Goal: Obtain resource: Download file/media

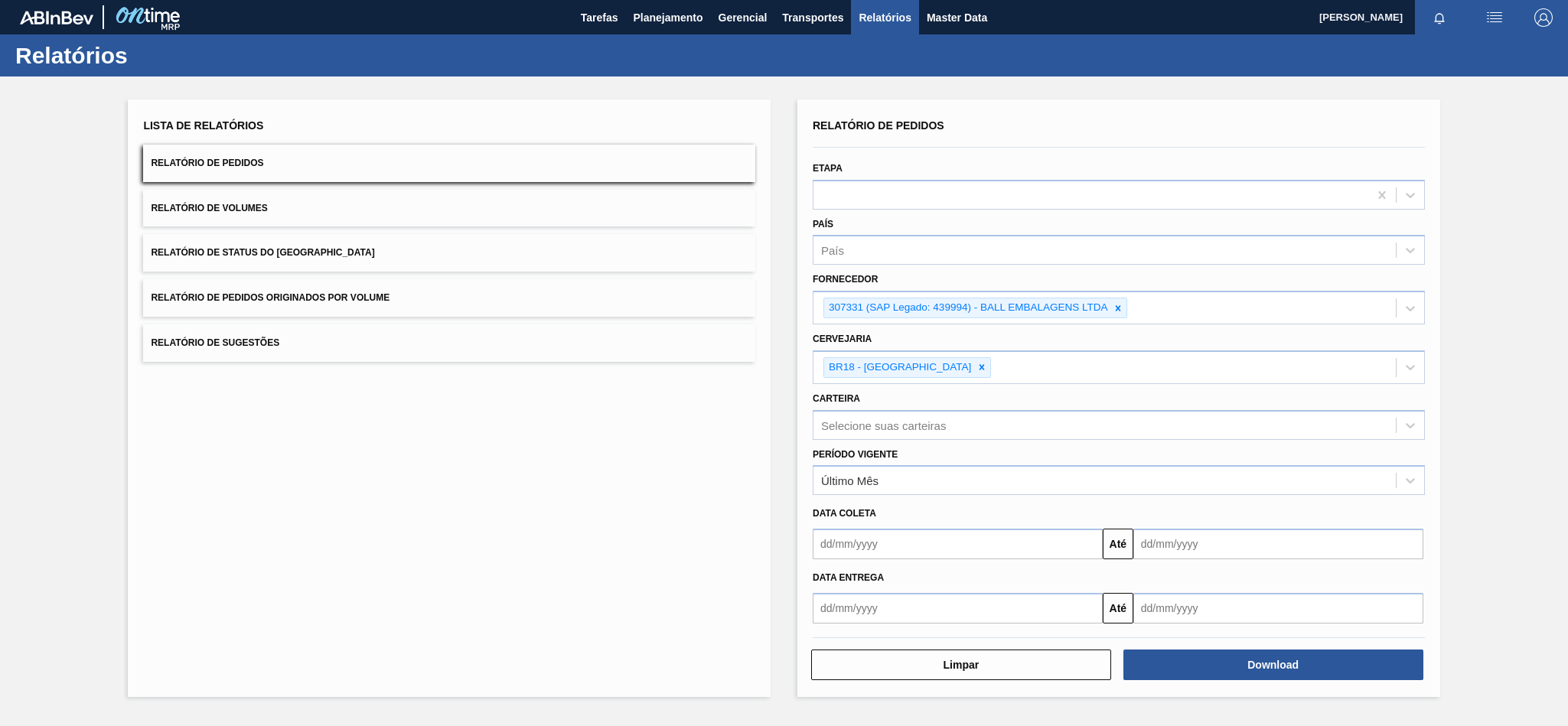
click at [1118, 308] on icon at bounding box center [1118, 308] width 5 height 5
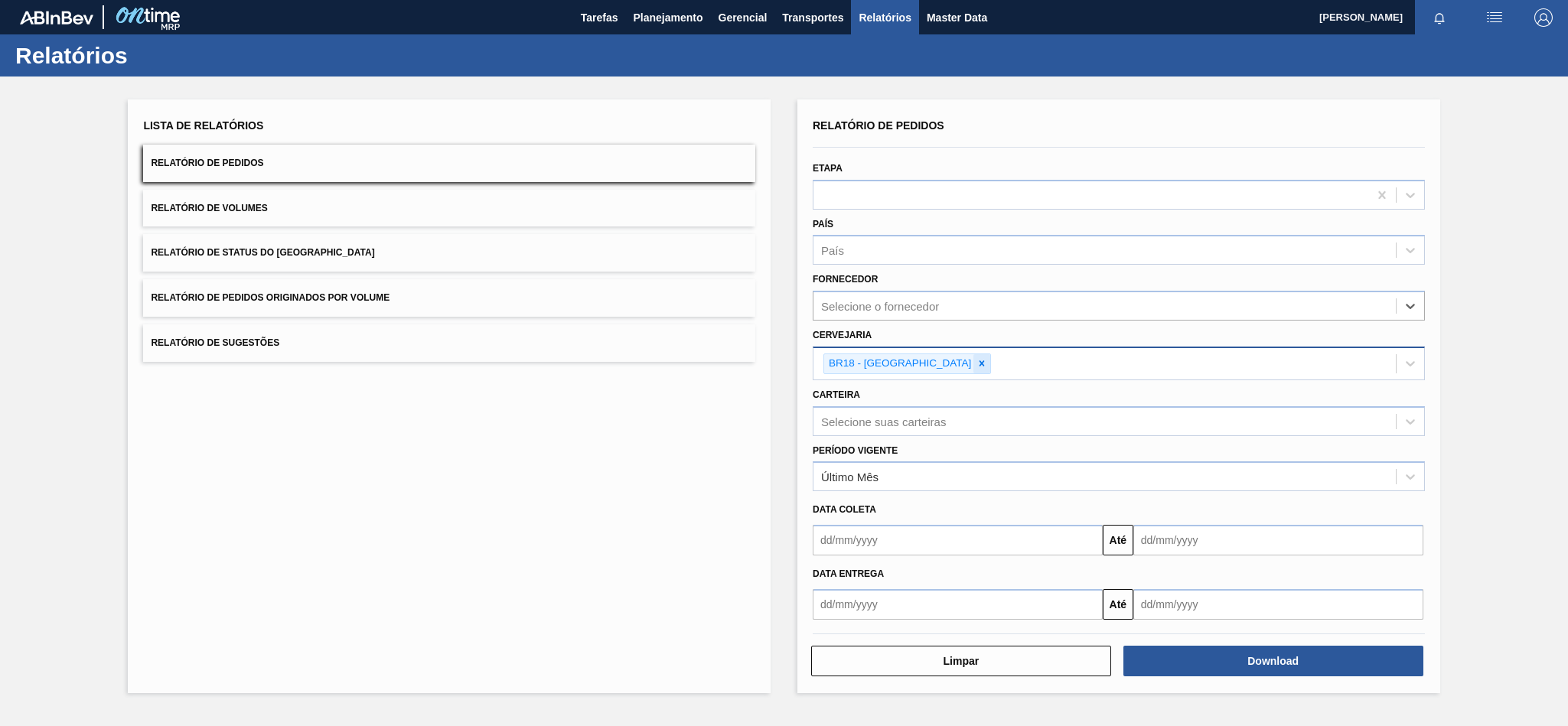
click at [980, 363] on icon at bounding box center [982, 364] width 5 height 5
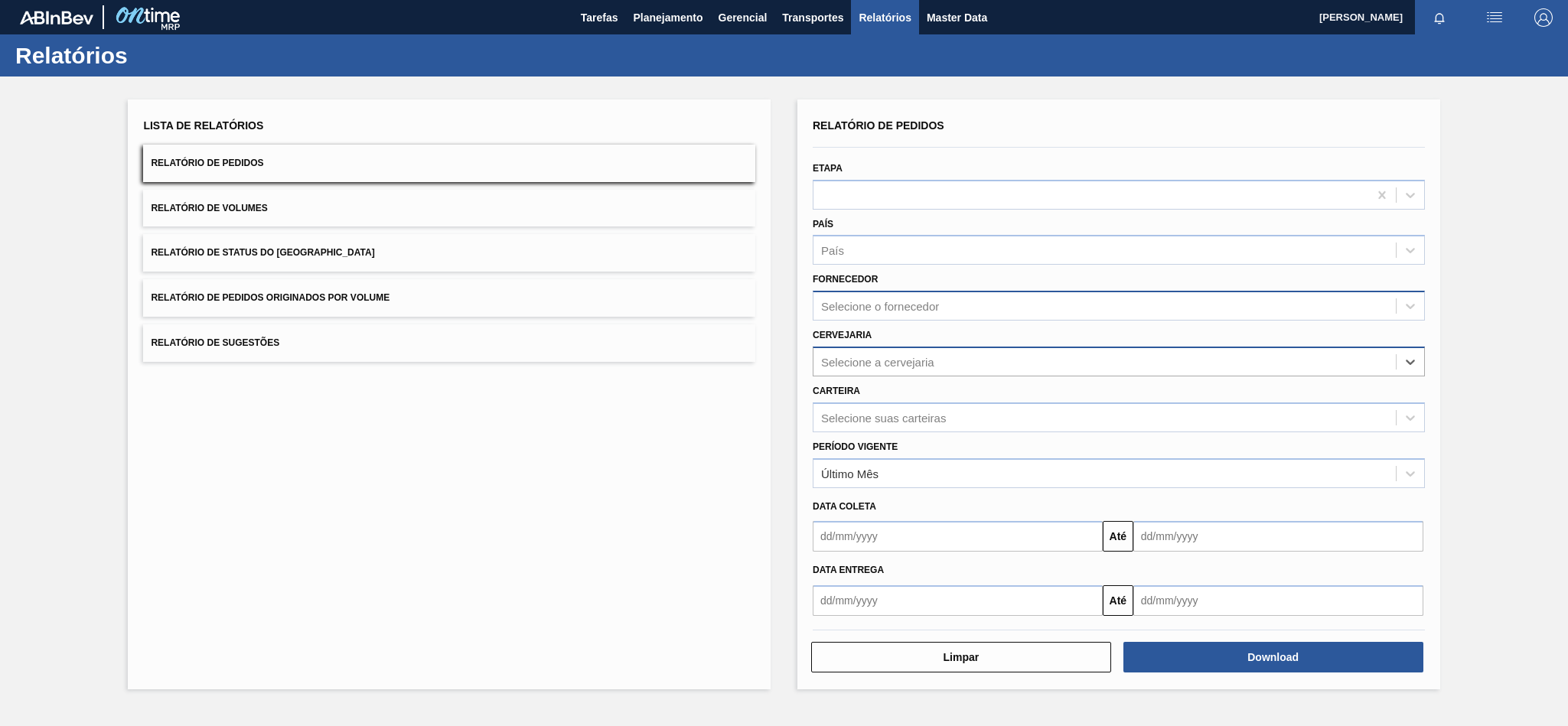
paste input "307331"
type input "307331"
drag, startPoint x: 873, startPoint y: 361, endPoint x: 783, endPoint y: 362, distance: 90.0
click at [783, 362] on div "Lista de Relatórios Relatório de Pedidos Relatório de Volumes Relatório de Stat…" at bounding box center [784, 393] width 1568 height 632
click at [877, 289] on div "Fornecedor Selecione o fornecedor" at bounding box center [1118, 295] width 612 height 52
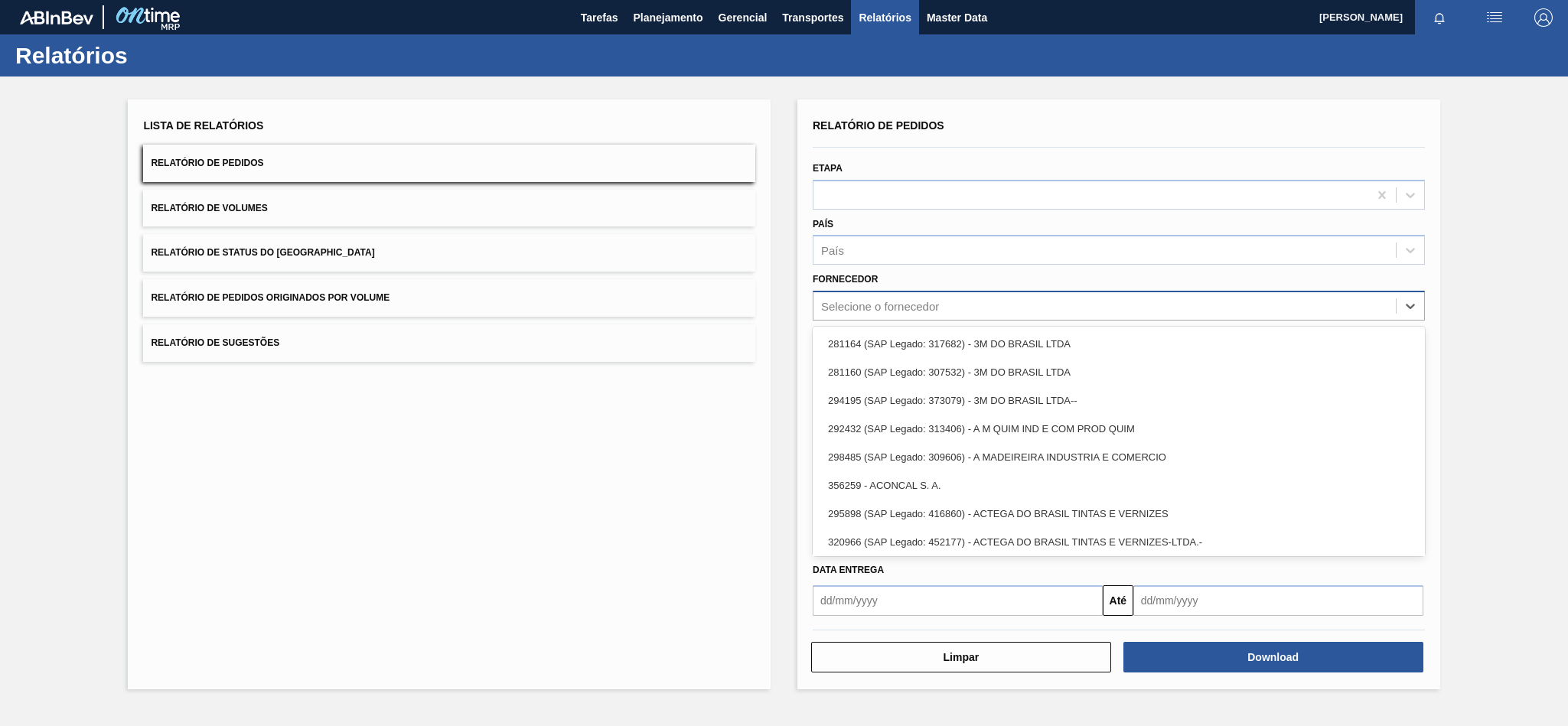
click at [863, 305] on div "Selecione o fornecedor" at bounding box center [880, 306] width 118 height 13
paste input "307331"
type input "307331"
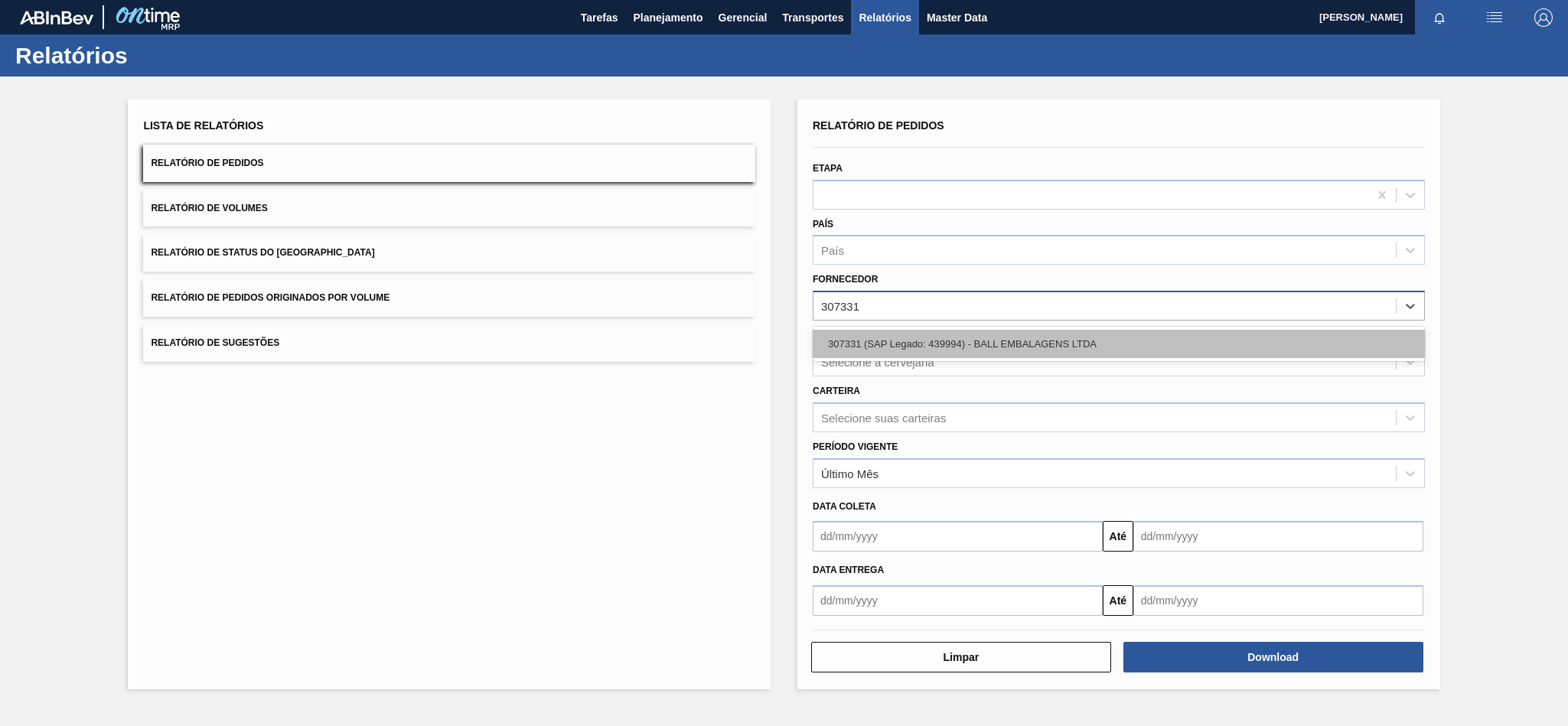
click at [863, 348] on div "307331 (SAP Legado: 439994) - BALL EMBALAGENS LTDA" at bounding box center [1118, 344] width 612 height 28
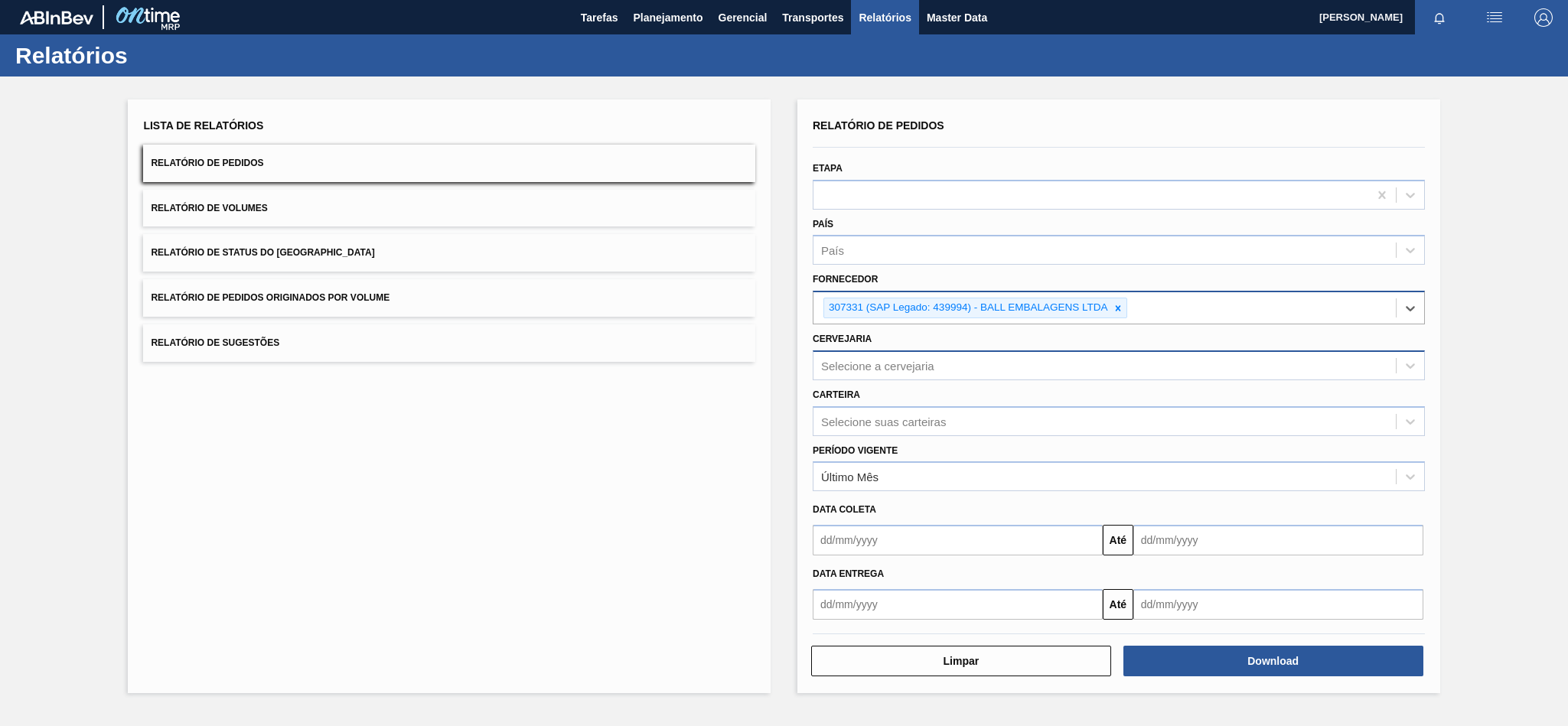
click at [902, 363] on div "Selecione a cervejaria" at bounding box center [877, 365] width 113 height 13
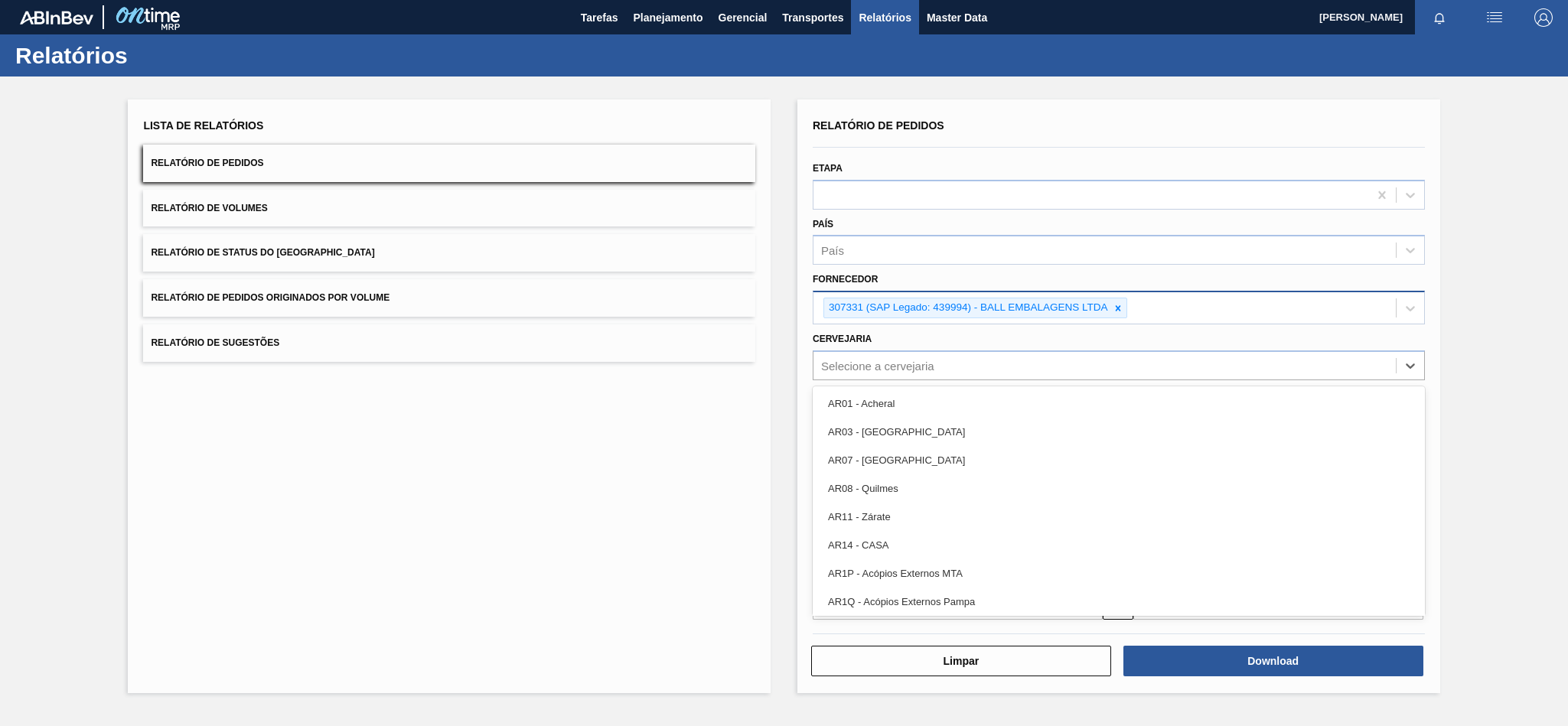
paste input "30034234"
type input "30034234"
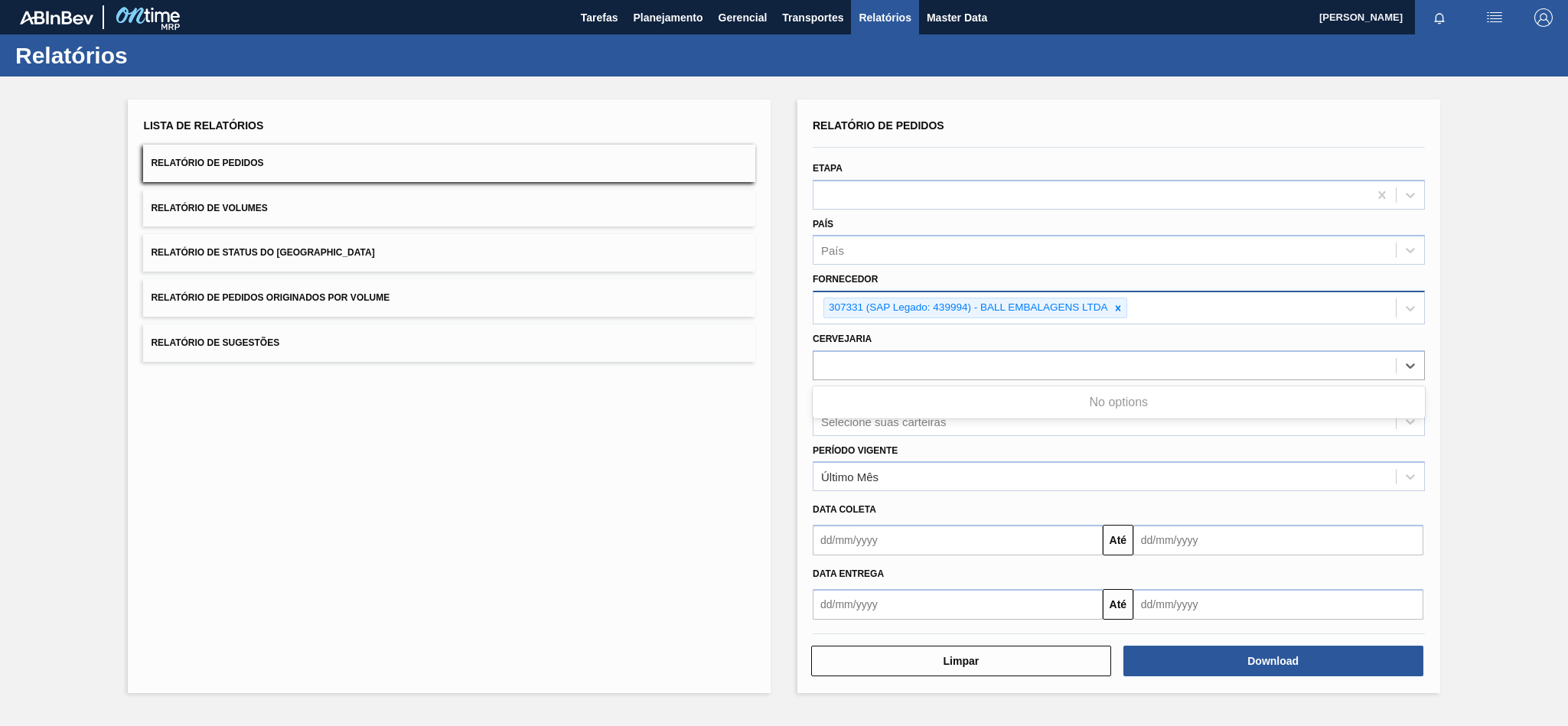
drag, startPoint x: 889, startPoint y: 367, endPoint x: 753, endPoint y: 374, distance: 136.2
click at [767, 368] on div "Lista de Relatórios Relatório de Pedidos Relatório de Volumes Relatório de Stat…" at bounding box center [784, 394] width 1568 height 636
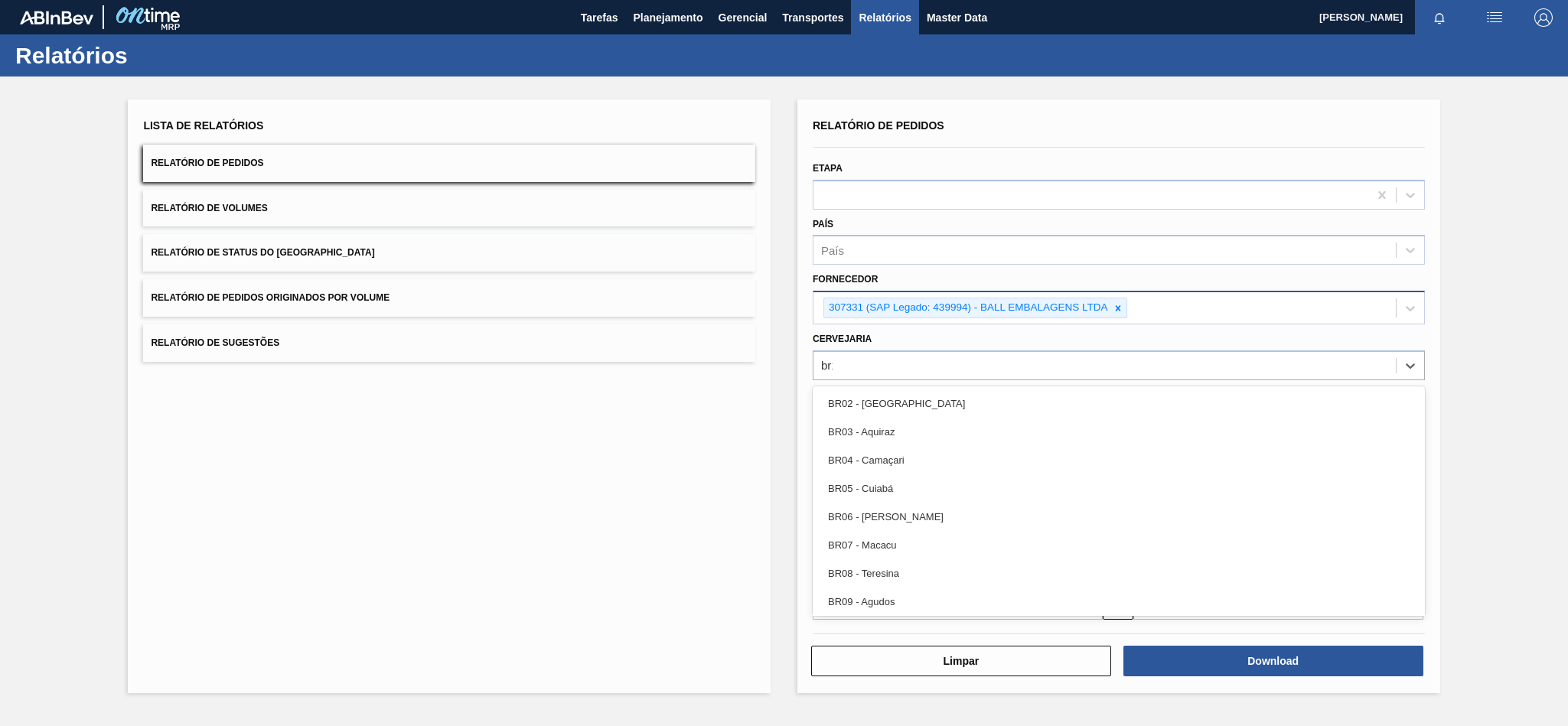
type input "br12"
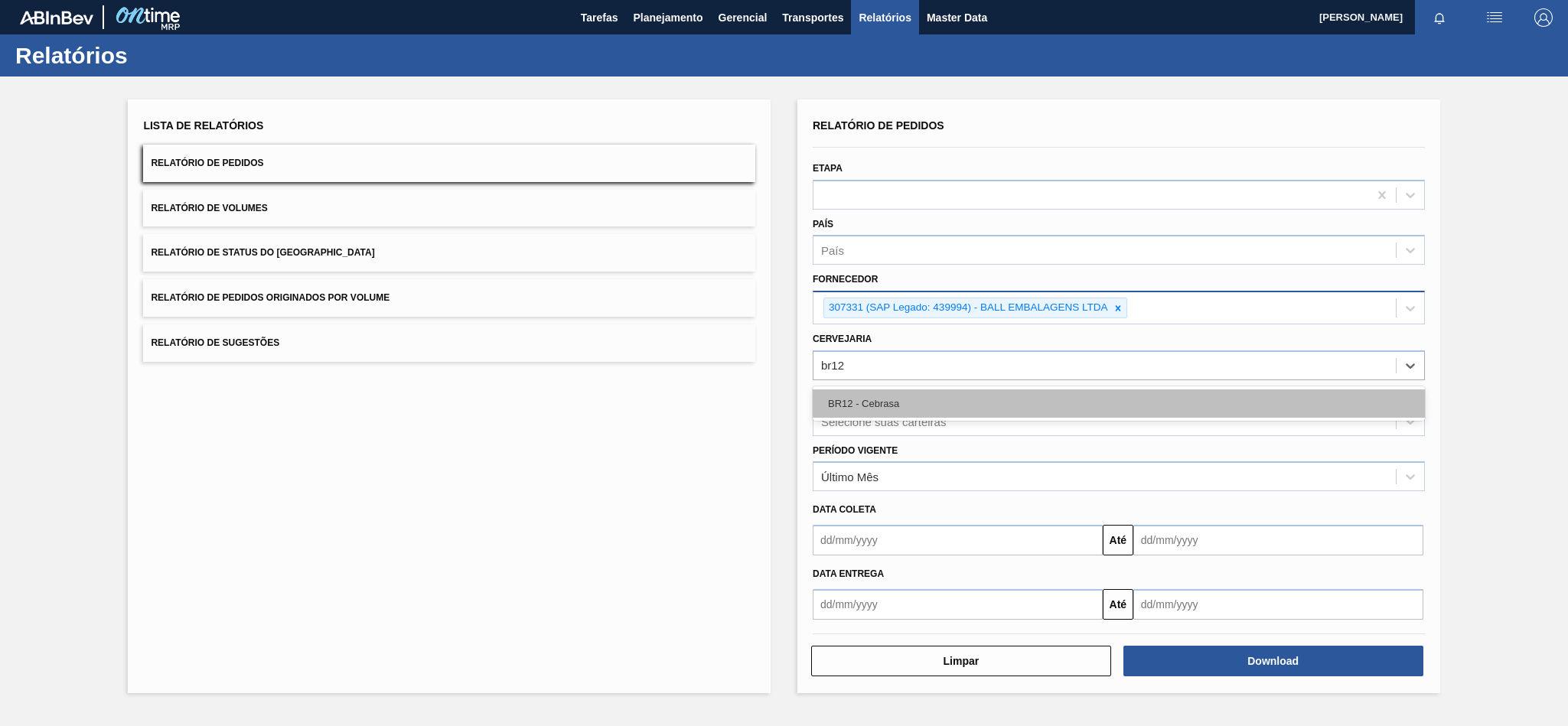
click at [911, 407] on div "BR12 - Cebrasa" at bounding box center [1118, 404] width 612 height 28
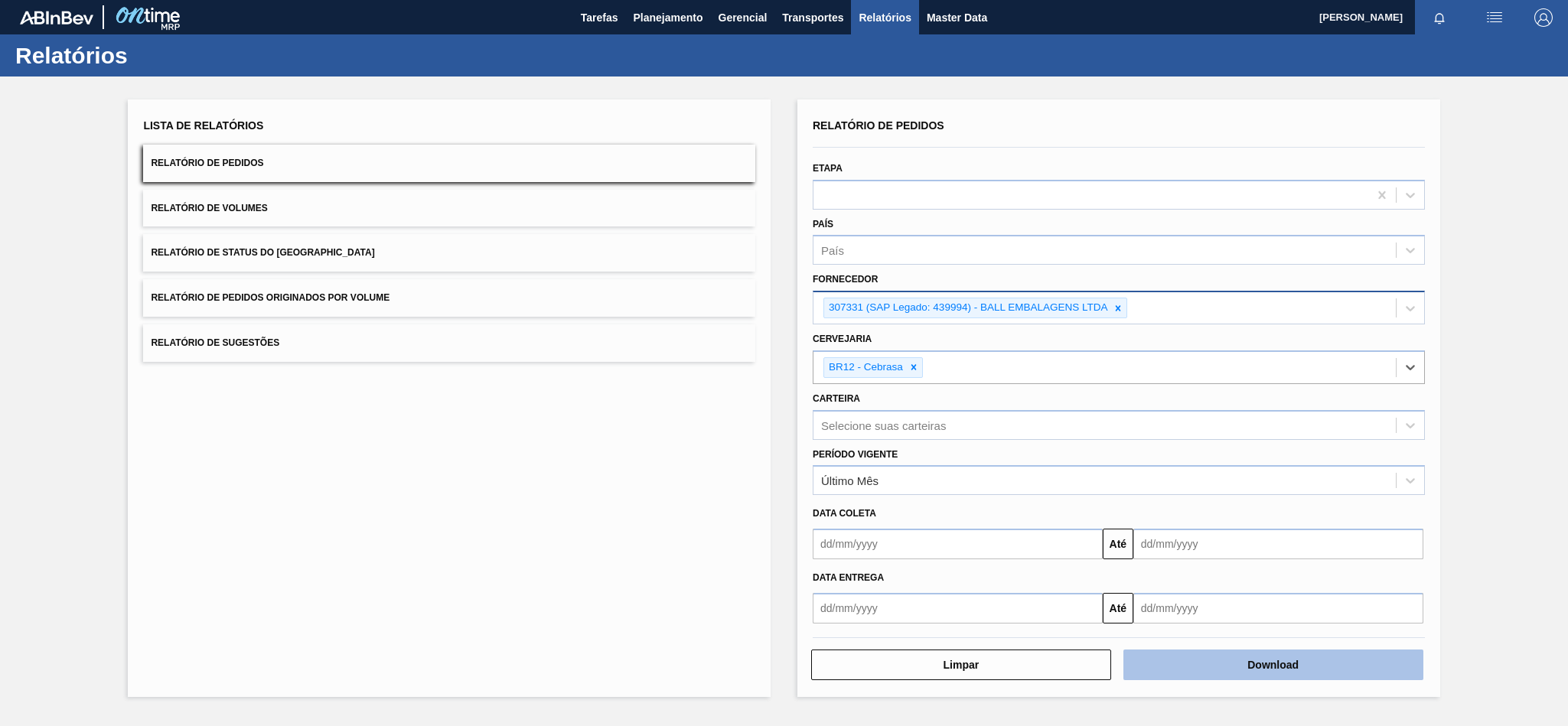
click at [1211, 667] on button "Download" at bounding box center [1273, 665] width 300 height 31
click at [1116, 308] on icon at bounding box center [1117, 309] width 11 height 11
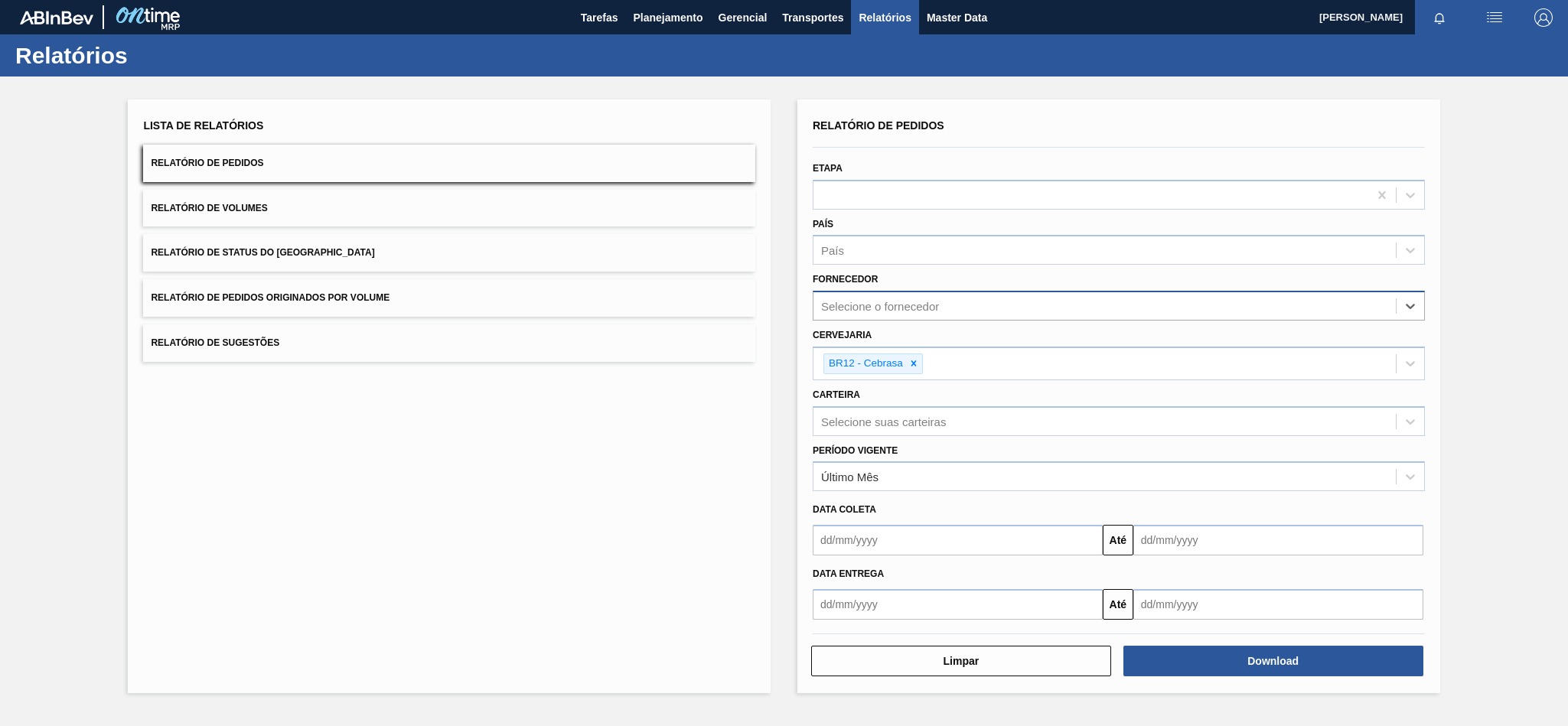
paste input "320622"
type input "320622"
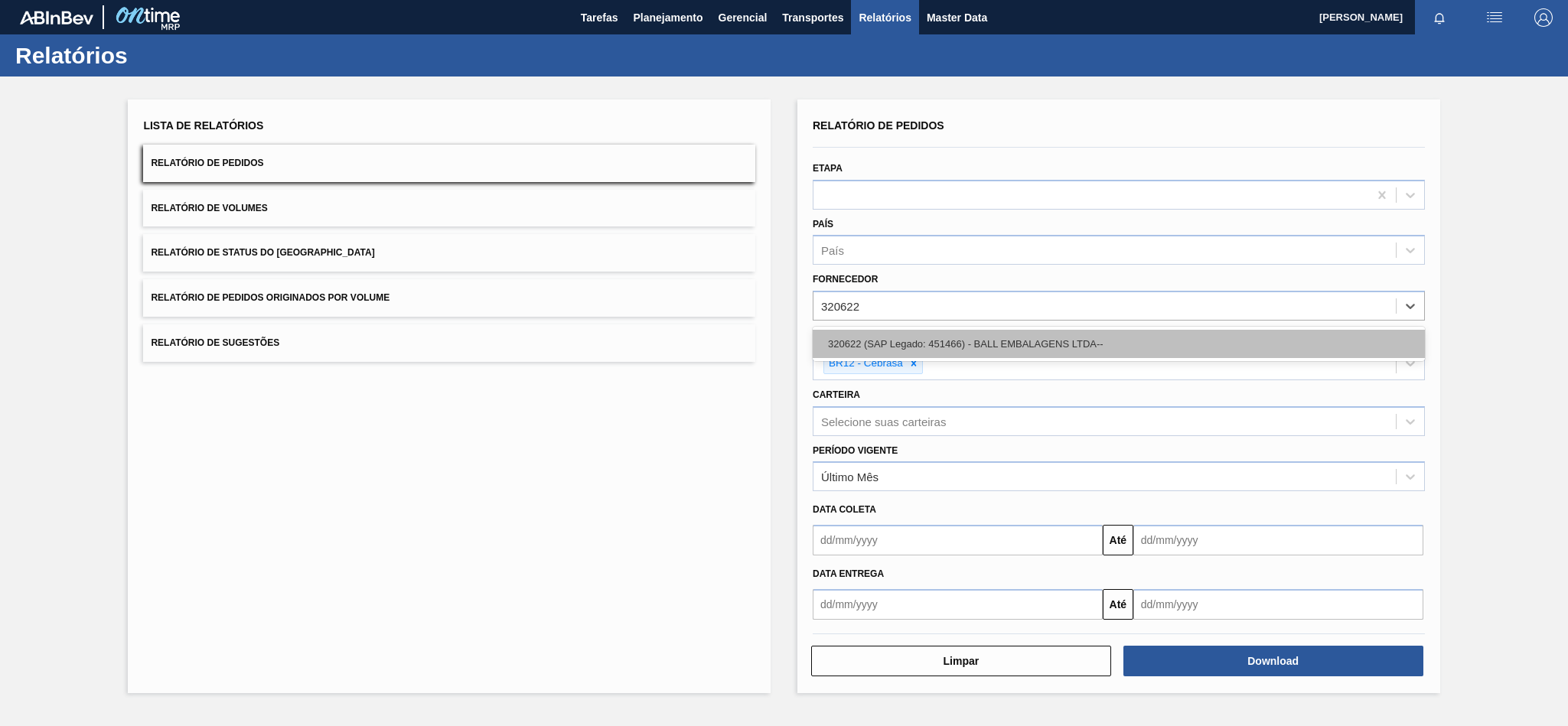
click at [967, 349] on div "320622 (SAP Legado: 451466) - BALL EMBALAGENS LTDA--" at bounding box center [1118, 344] width 612 height 28
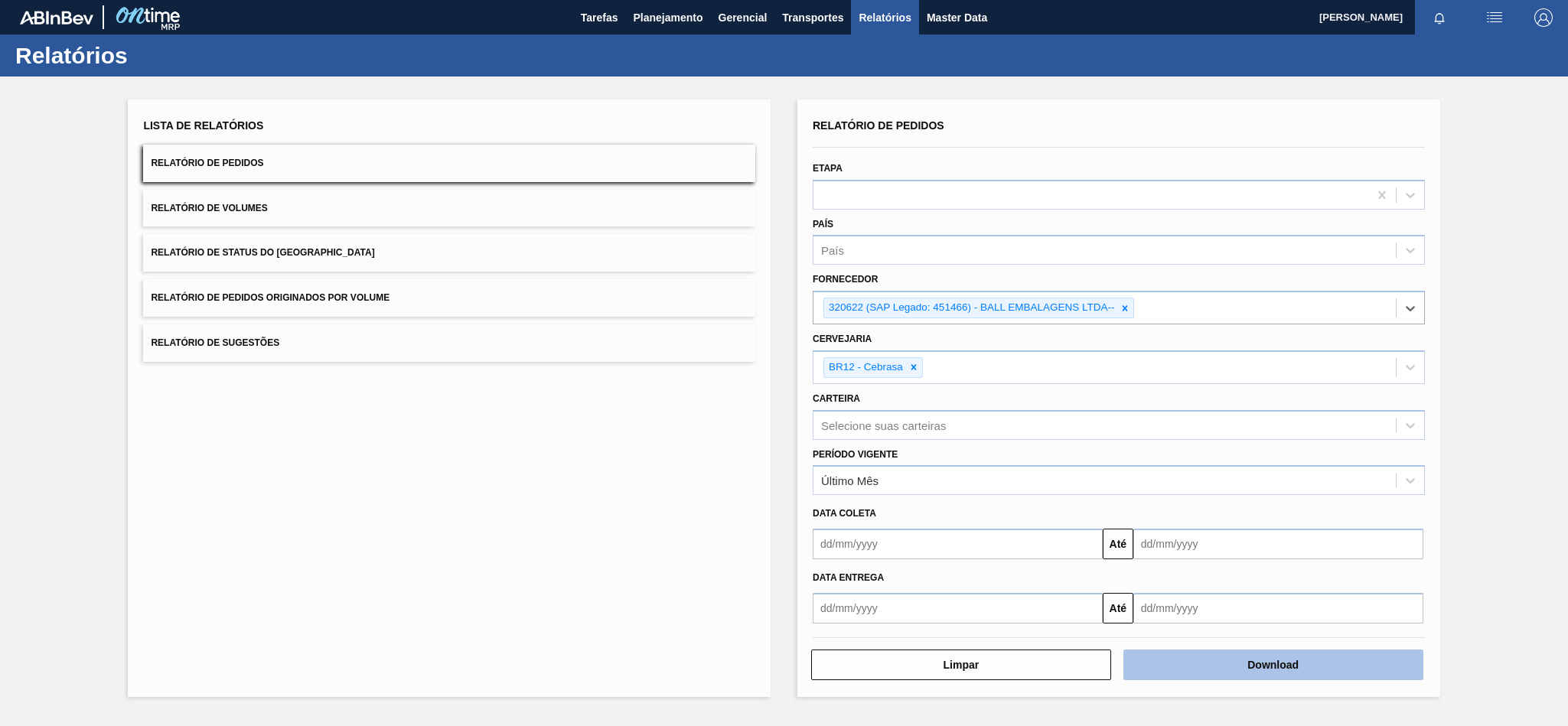
click at [1216, 667] on button "Download" at bounding box center [1273, 665] width 300 height 31
click at [1125, 309] on icon at bounding box center [1125, 308] width 5 height 5
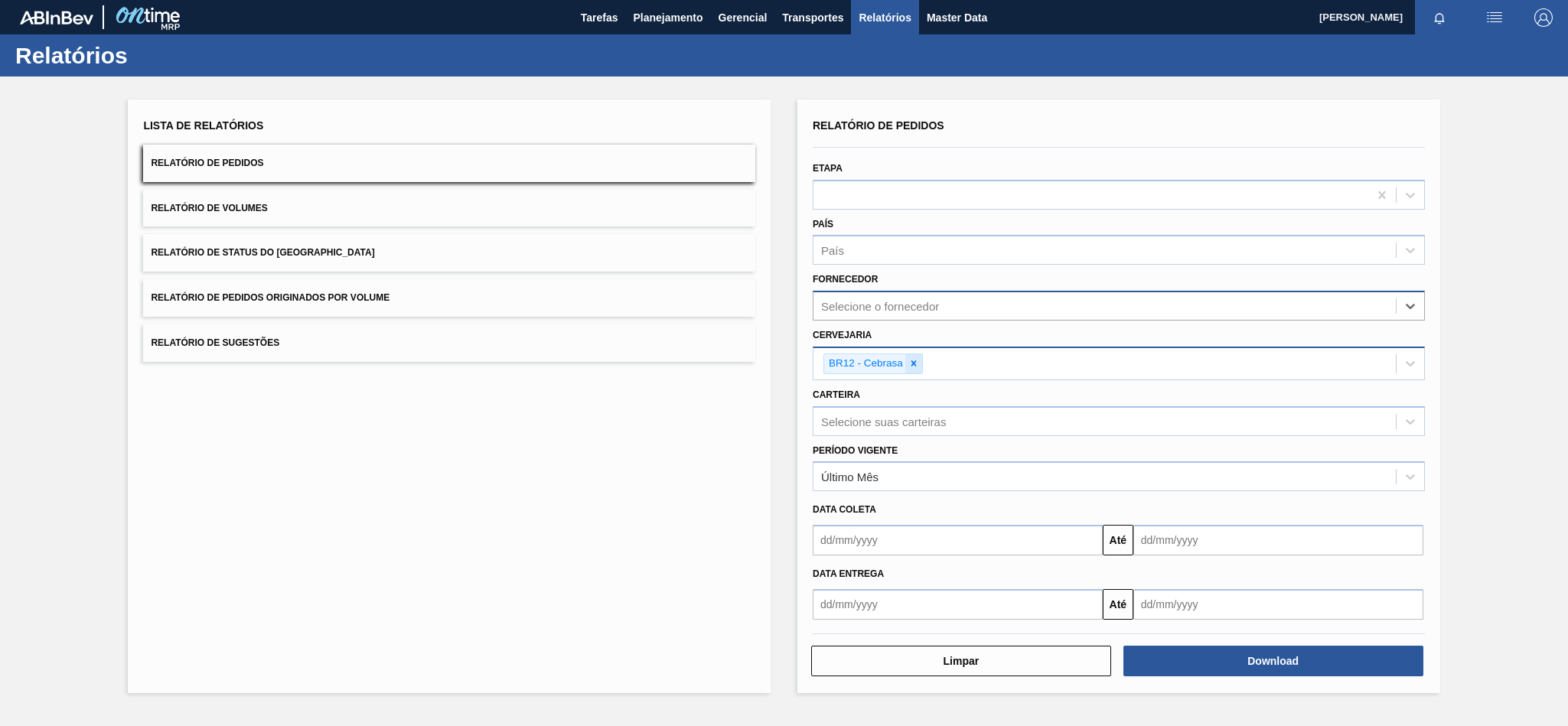
click at [921, 361] on div at bounding box center [913, 364] width 17 height 19
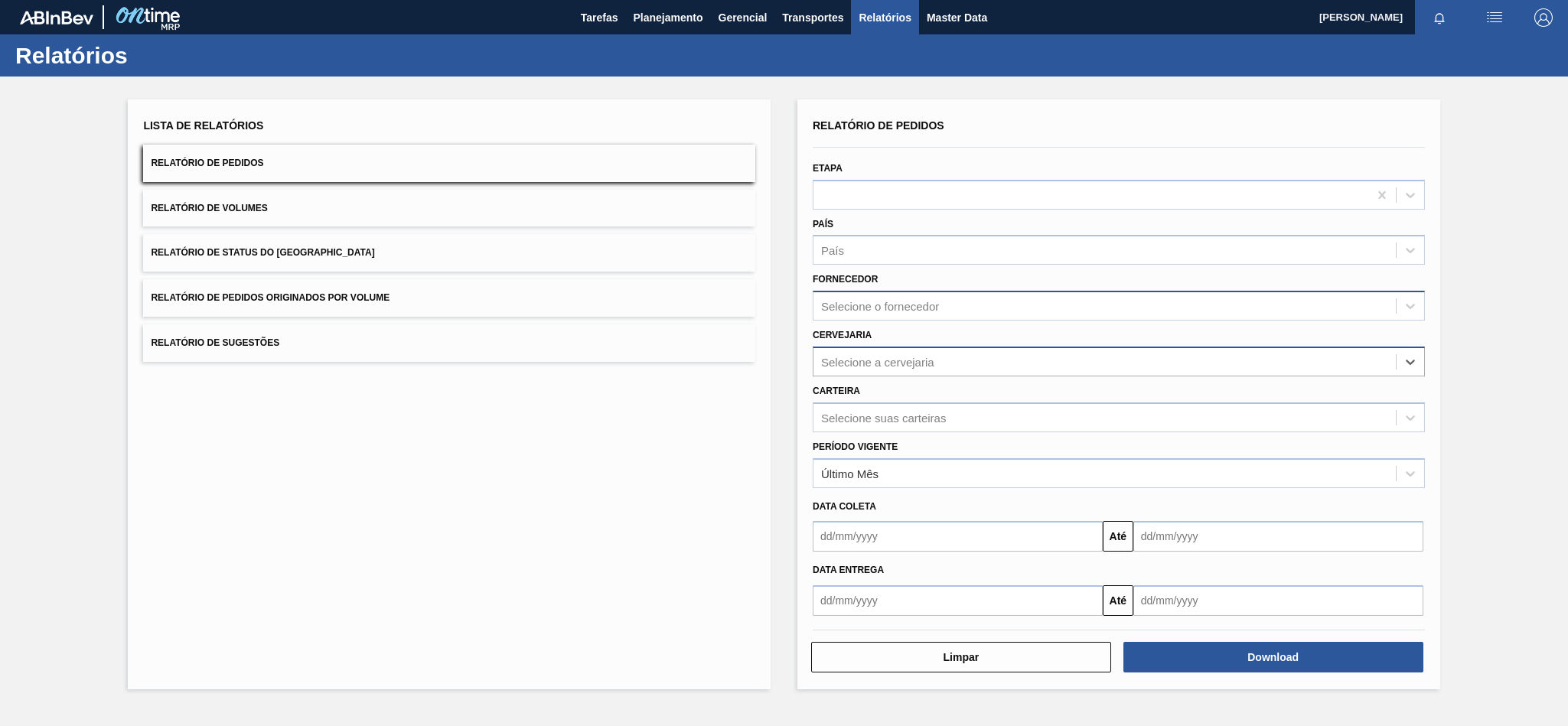
click at [887, 303] on div "Selecione o fornecedor" at bounding box center [880, 306] width 118 height 13
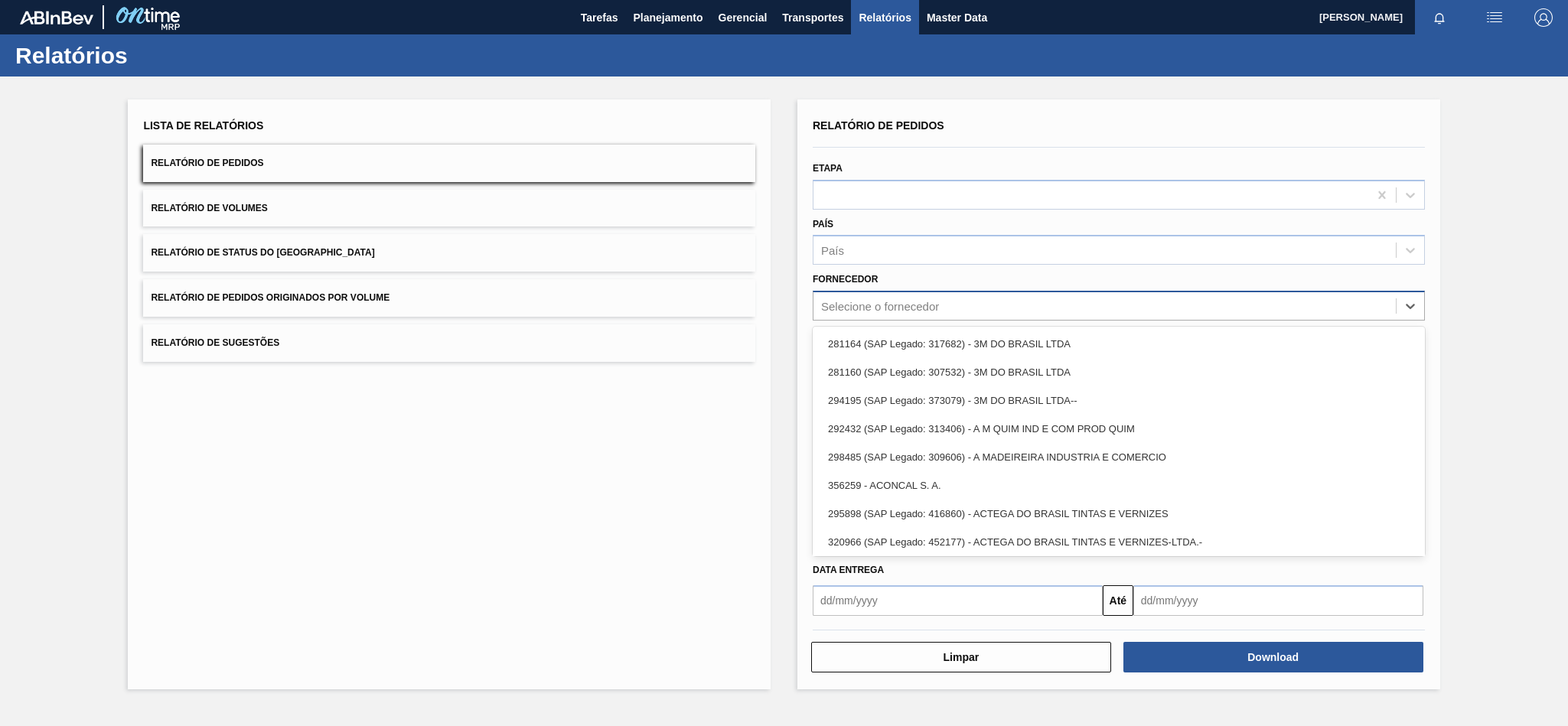
paste input "327858"
type input "327858"
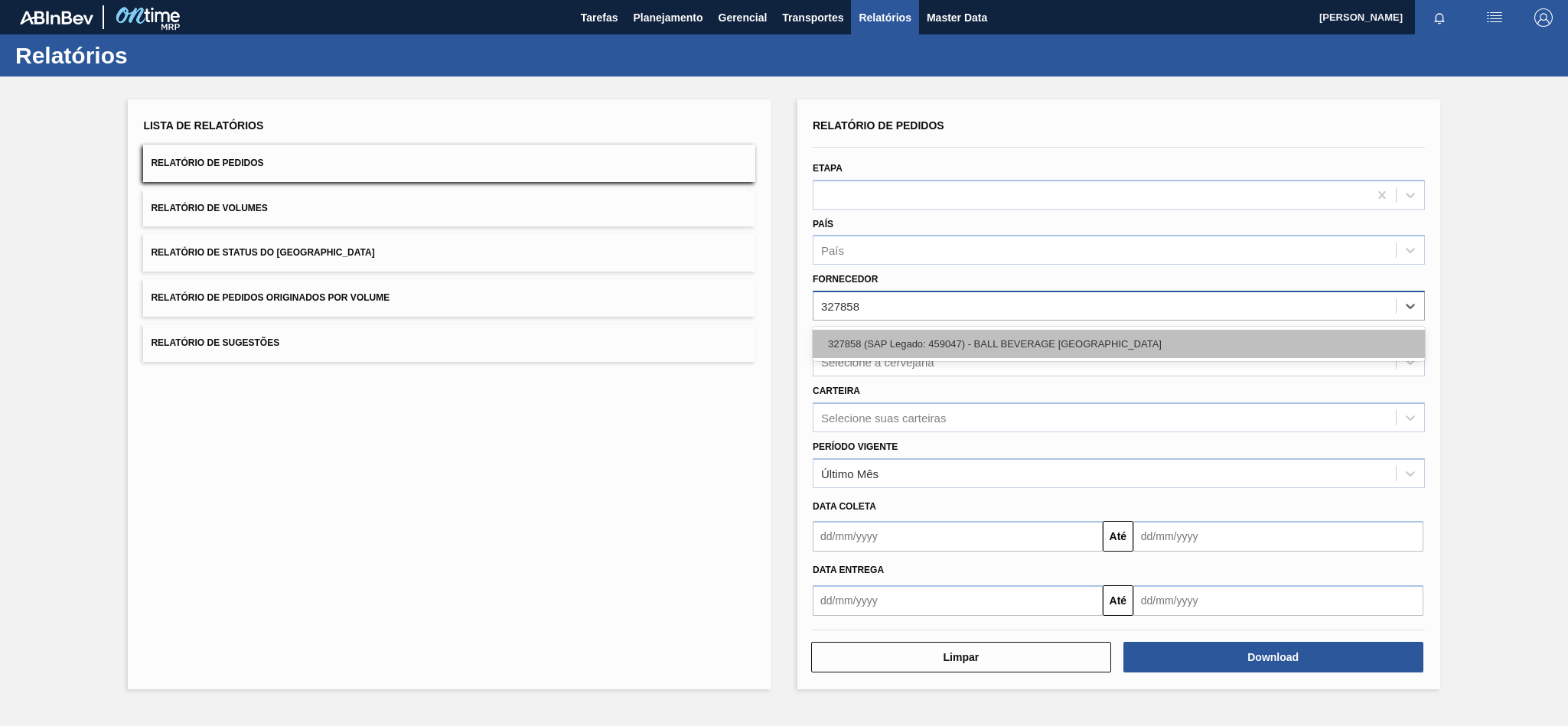
click at [879, 333] on div "327858 (SAP Legado: 459047) - BALL BEVERAGE [GEOGRAPHIC_DATA]" at bounding box center [1118, 344] width 612 height 28
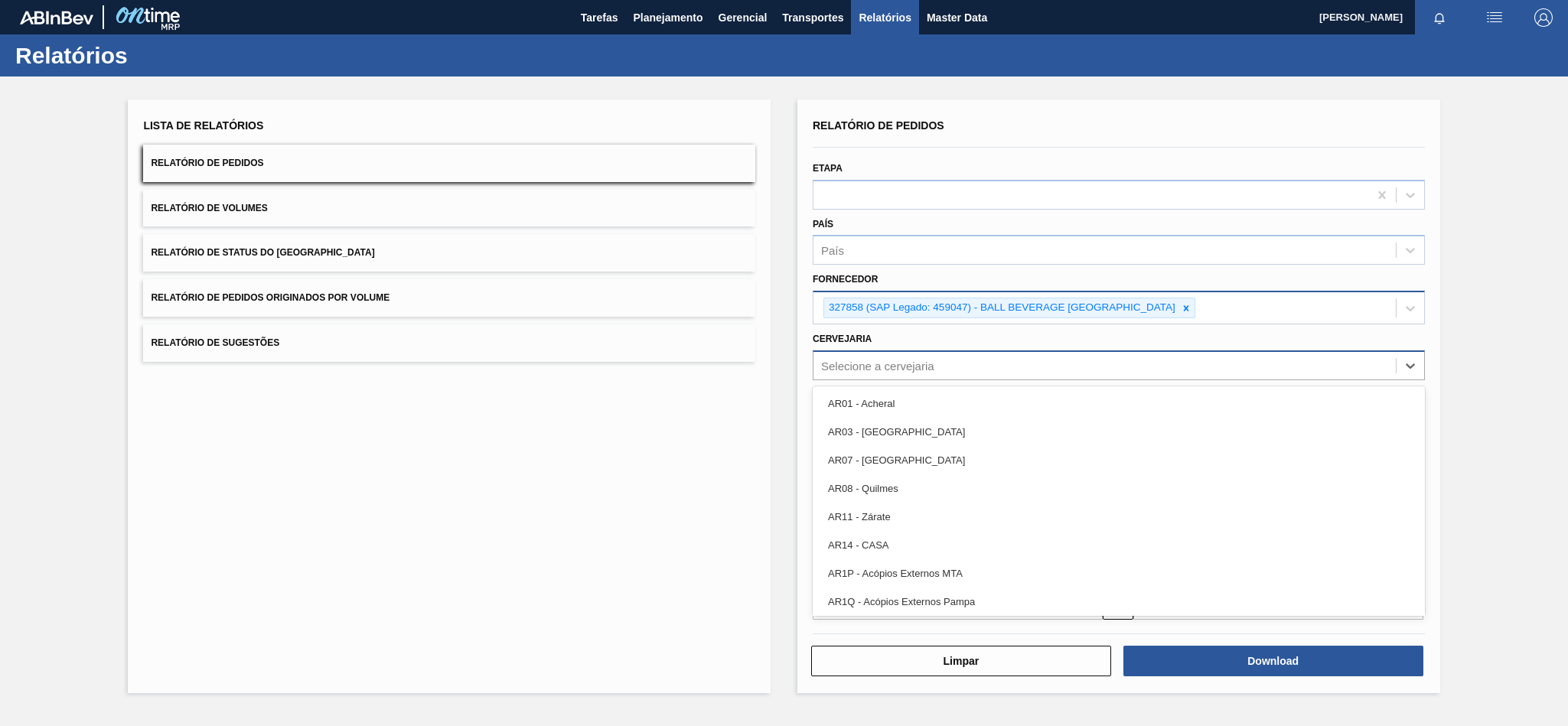
click at [935, 366] on div "Selecione a cervejaria" at bounding box center [1104, 365] width 582 height 22
paste input "BR09"
type input "BR09"
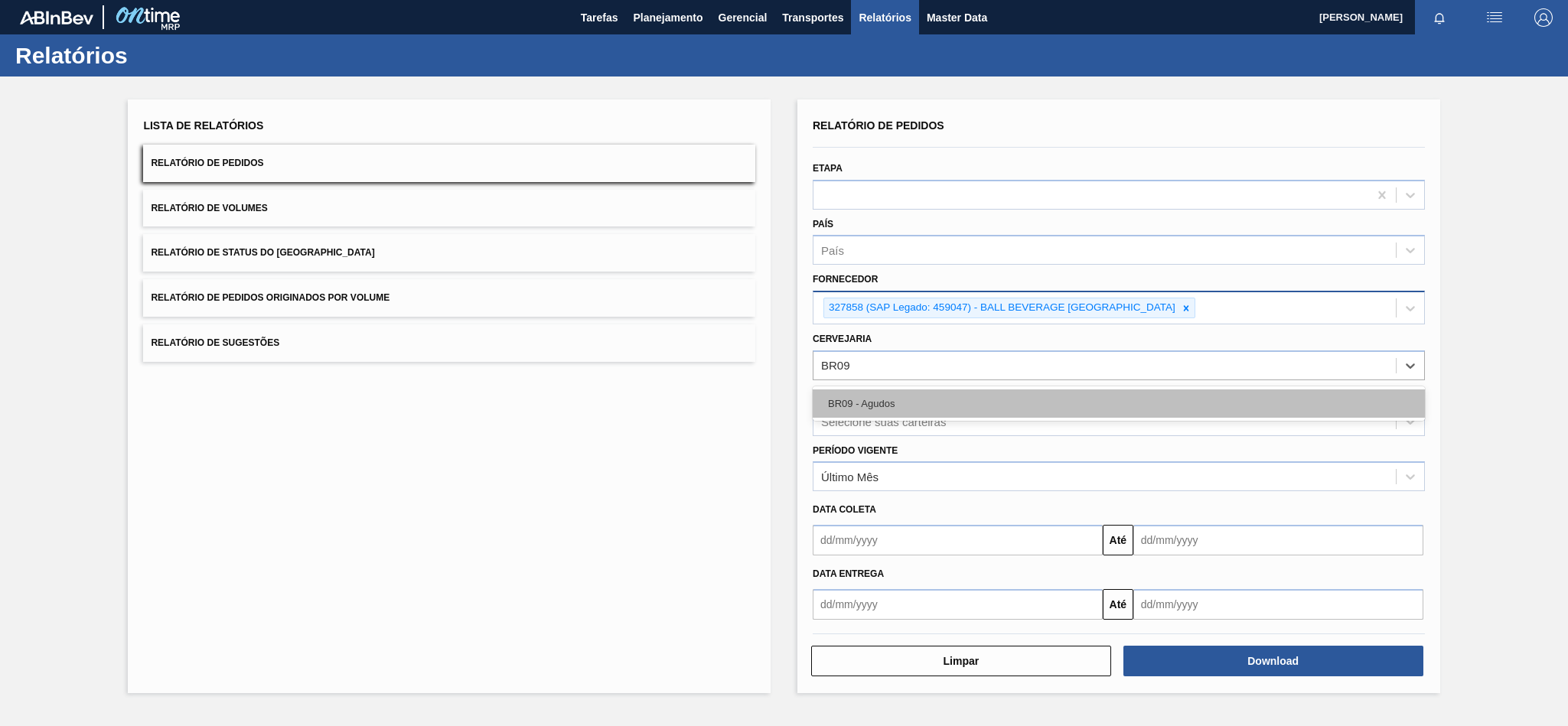
click at [870, 408] on div "BR09 - Agudos" at bounding box center [1118, 404] width 612 height 28
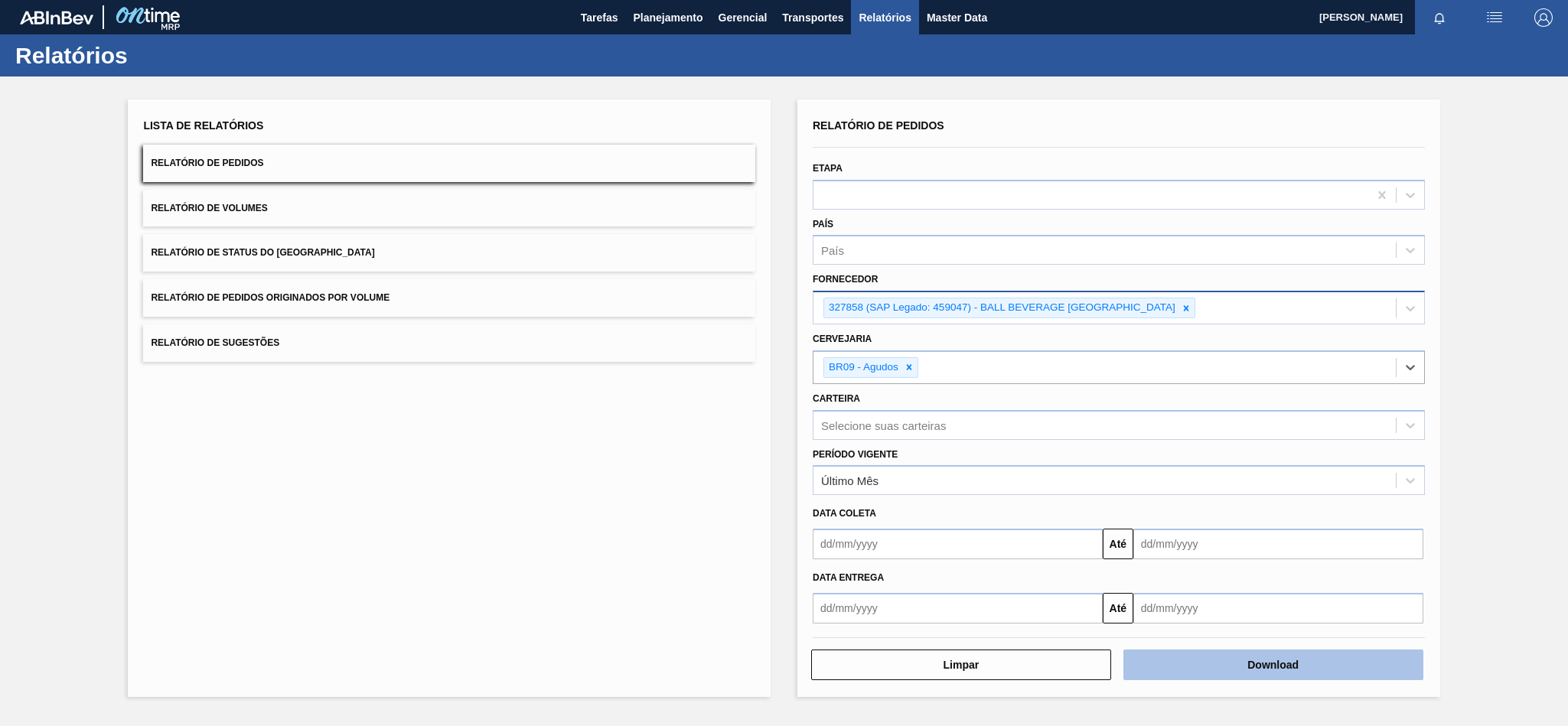
click at [1238, 662] on button "Download" at bounding box center [1273, 665] width 300 height 31
